Goal: Information Seeking & Learning: Check status

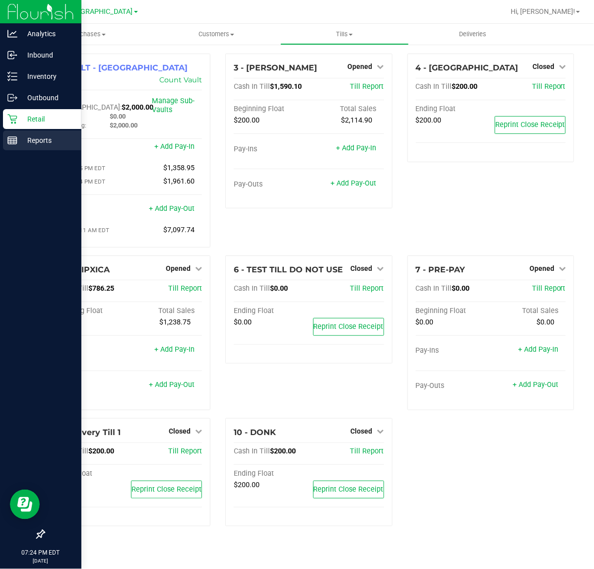
click at [30, 142] on p "Reports" at bounding box center [47, 140] width 60 height 12
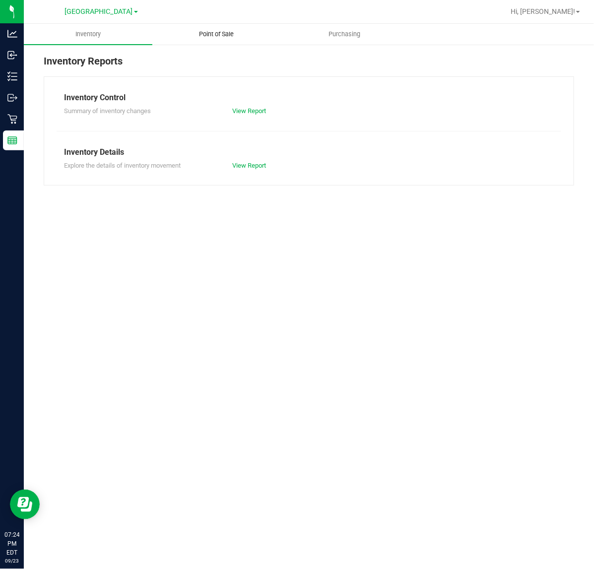
click at [217, 36] on span "Point of Sale" at bounding box center [217, 34] width 62 height 9
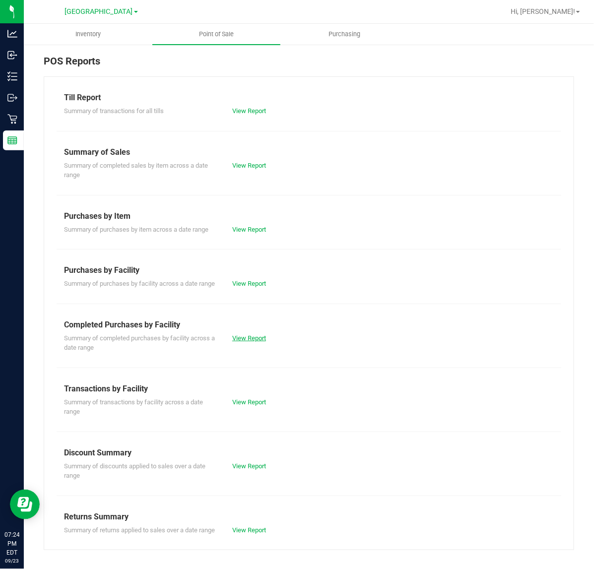
click at [243, 342] on link "View Report" at bounding box center [249, 337] width 34 height 7
